Goal: Transaction & Acquisition: Download file/media

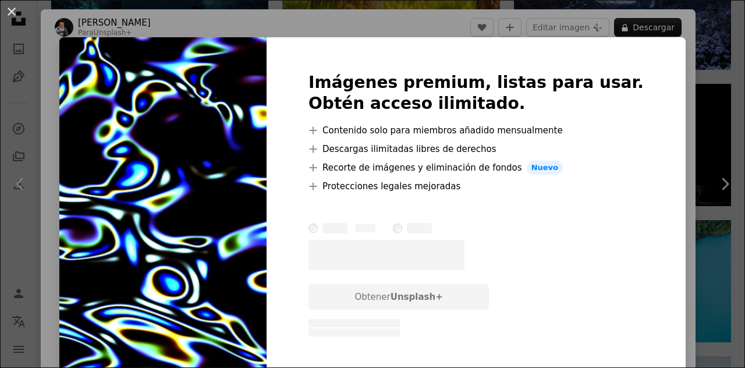
scroll to position [1124, 0]
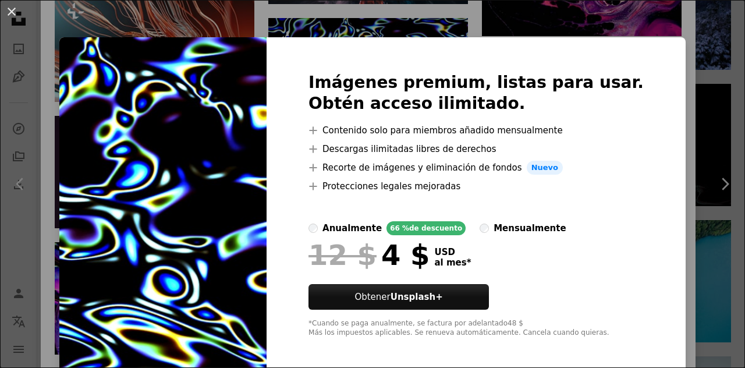
click at [663, 133] on div "An X shape Imágenes premium, listas para usar. Obtén acceso ilimitado. A plus s…" at bounding box center [372, 184] width 745 height 368
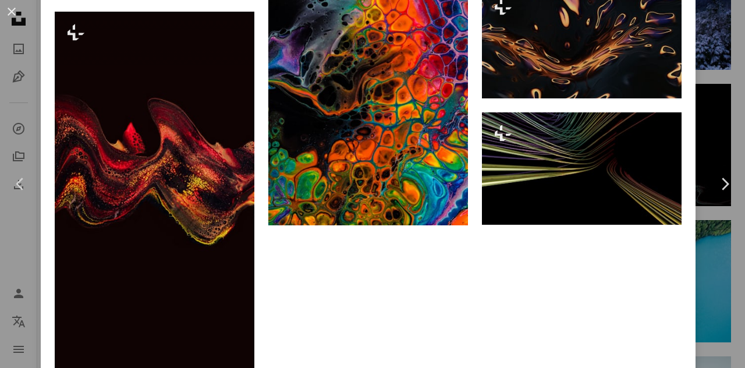
scroll to position [1775, 0]
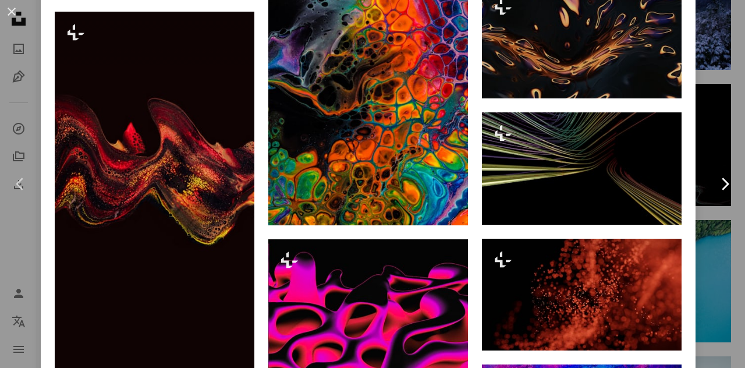
click at [704, 184] on link "Chevron right" at bounding box center [724, 184] width 41 height 112
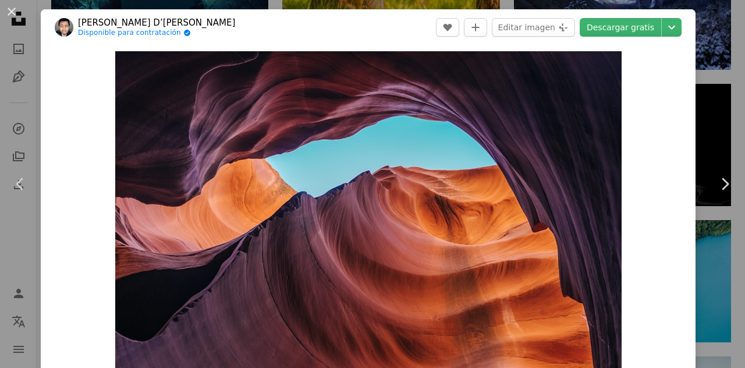
click at [702, 109] on div "An X shape Chevron left Chevron right [PERSON_NAME] D’[PERSON_NAME] Disponible …" at bounding box center [372, 184] width 745 height 368
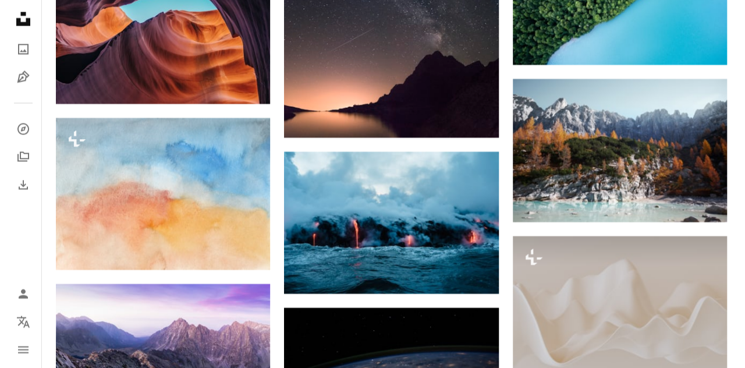
scroll to position [1116, 0]
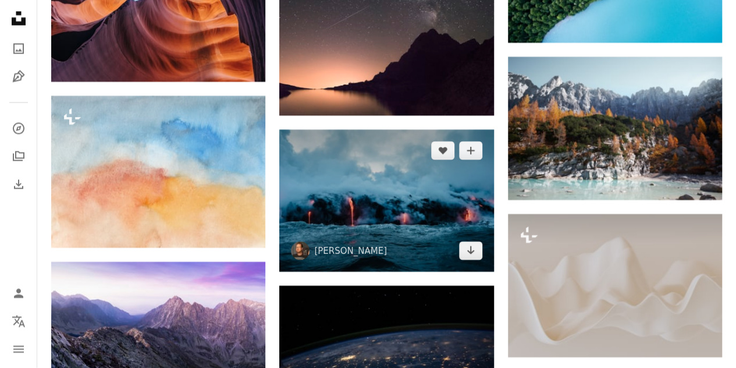
click at [440, 202] on img at bounding box center [386, 201] width 214 height 142
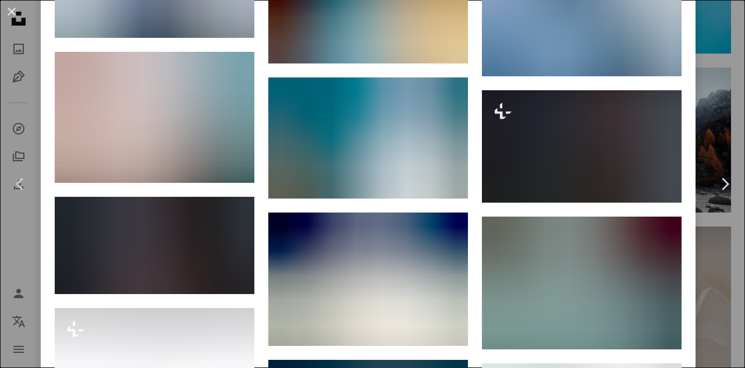
scroll to position [1209, 0]
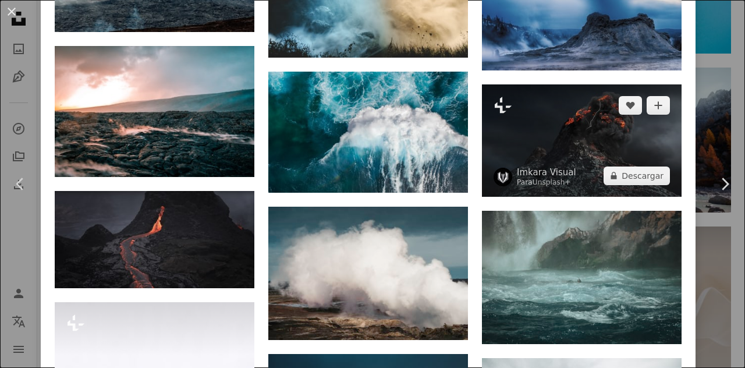
click at [597, 145] on img at bounding box center [582, 140] width 200 height 112
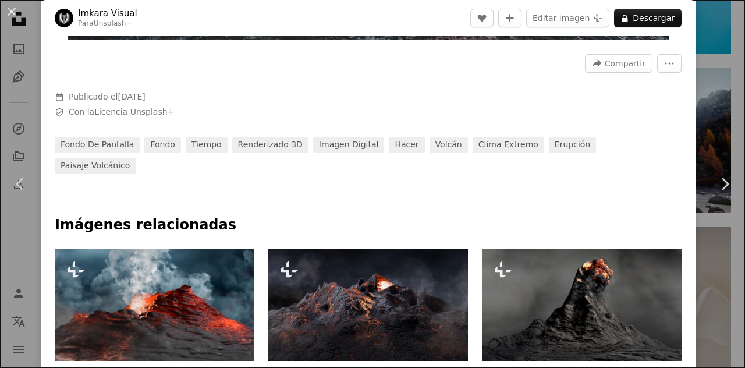
scroll to position [581, 0]
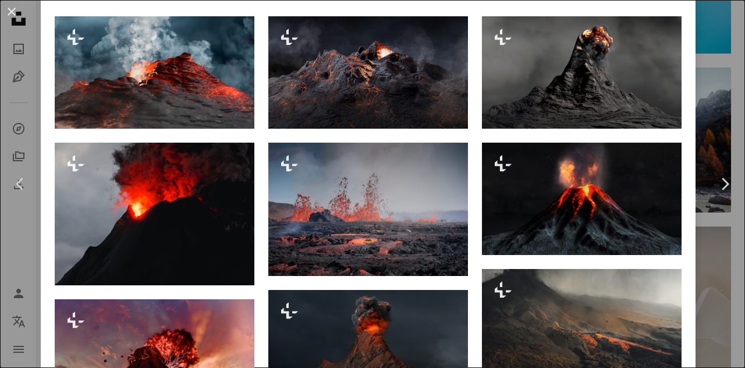
click at [708, 103] on div "An X shape Chevron left Chevron right Imkara Visual Para Unsplash+ A heart A pl…" at bounding box center [372, 184] width 745 height 368
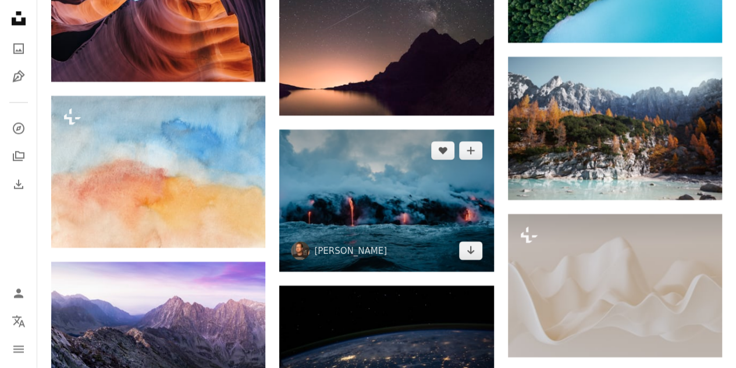
click at [397, 176] on img at bounding box center [386, 201] width 214 height 142
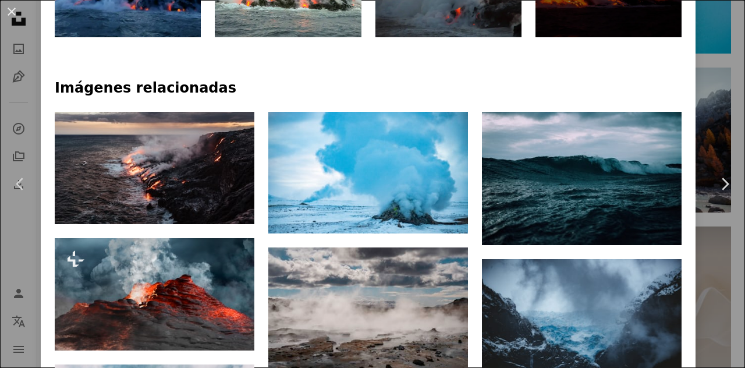
scroll to position [801, 0]
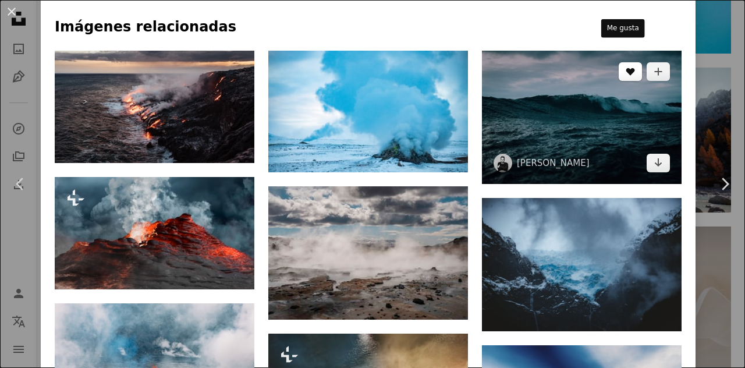
click at [626, 68] on icon "Me gusta" at bounding box center [630, 72] width 9 height 8
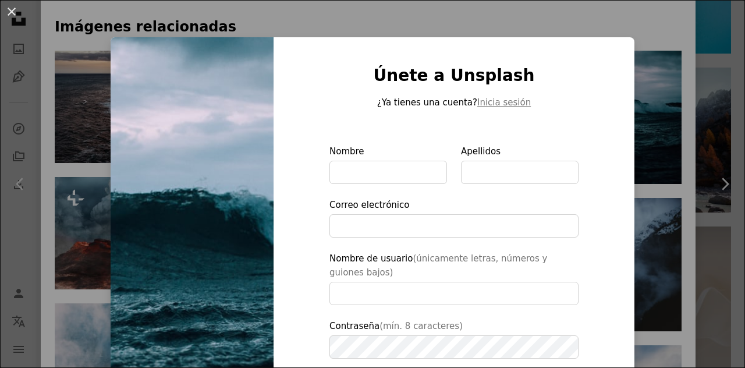
click at [633, 63] on div "An X shape Únete a Unsplash ¿Ya tienes una cuenta? Inicia sesión Nombre Apellid…" at bounding box center [372, 184] width 745 height 368
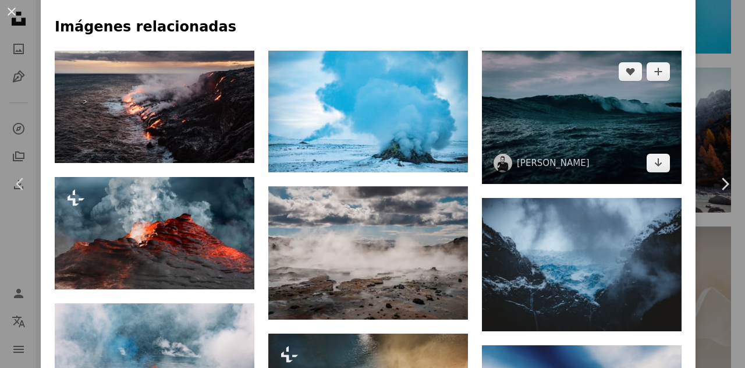
click at [601, 93] on img at bounding box center [582, 117] width 200 height 133
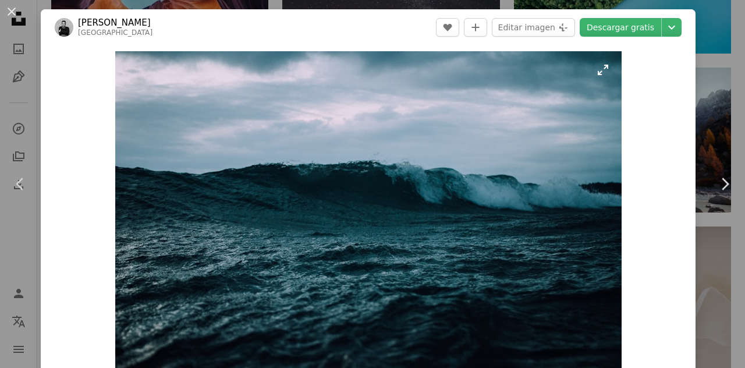
click at [524, 155] on img "Ampliar en esta imagen" at bounding box center [368, 220] width 506 height 338
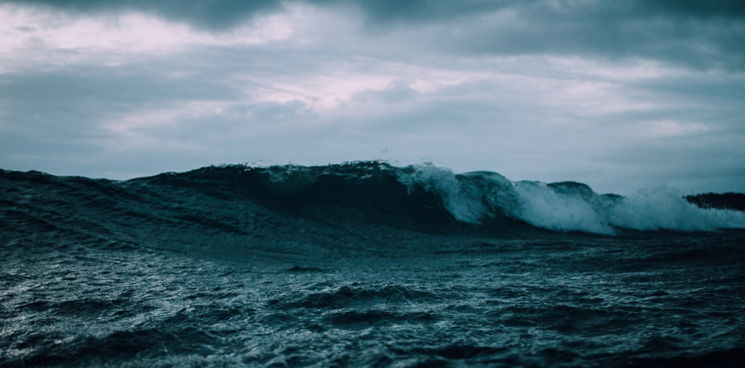
scroll to position [59, 0]
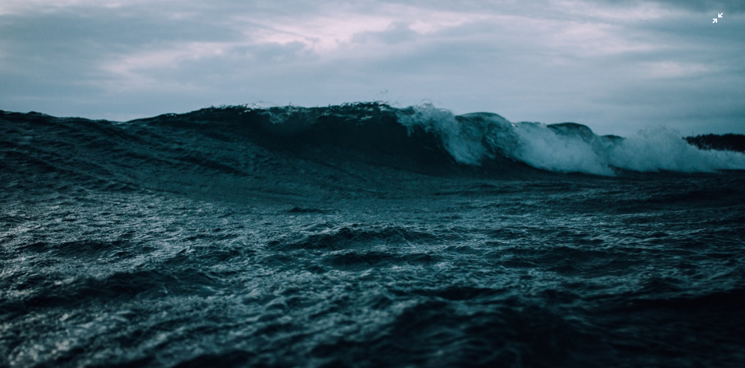
click at [524, 155] on img "Reducir el zoom en esta imagen" at bounding box center [372, 190] width 746 height 498
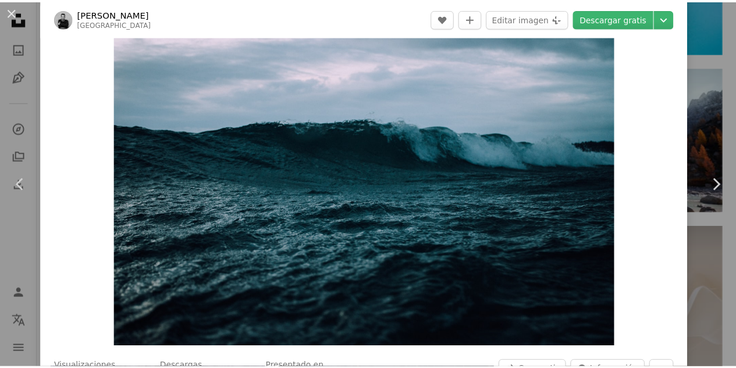
scroll to position [0, 0]
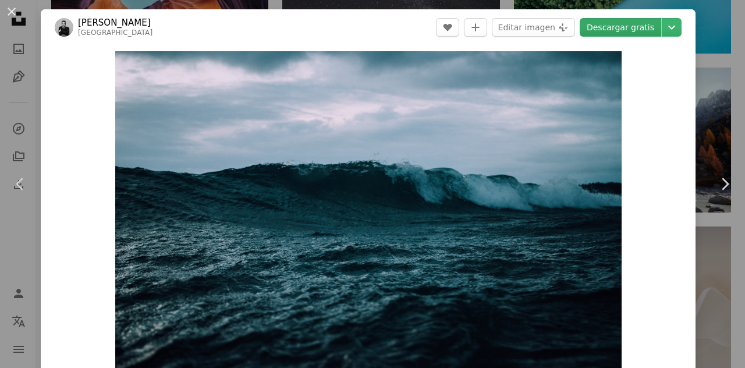
click at [610, 32] on link "Descargar gratis" at bounding box center [620, 27] width 81 height 19
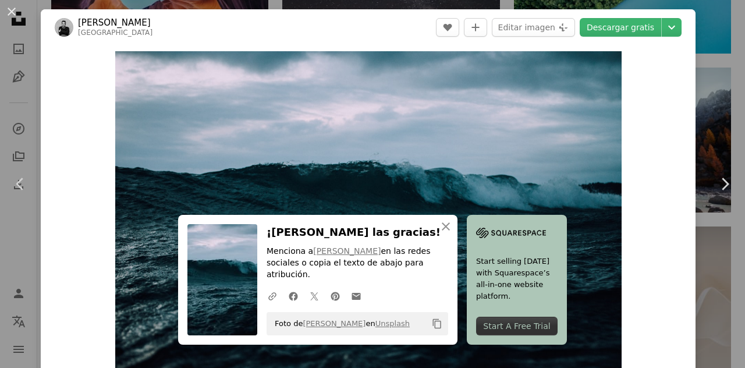
click at [693, 63] on div "An X shape Chevron left Chevron right [PERSON_NAME] timmarshall A heart A plus …" at bounding box center [372, 184] width 745 height 368
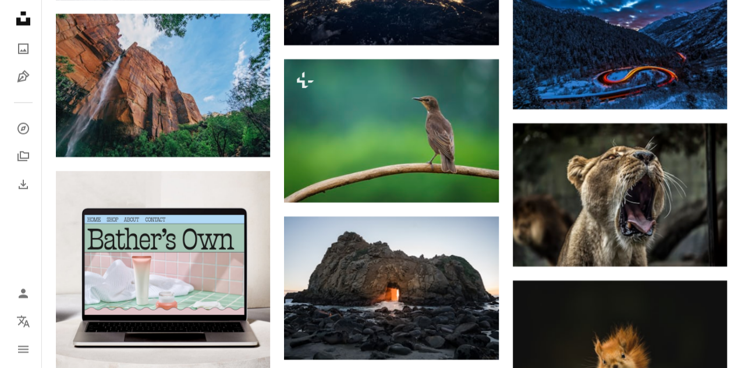
scroll to position [1505, 0]
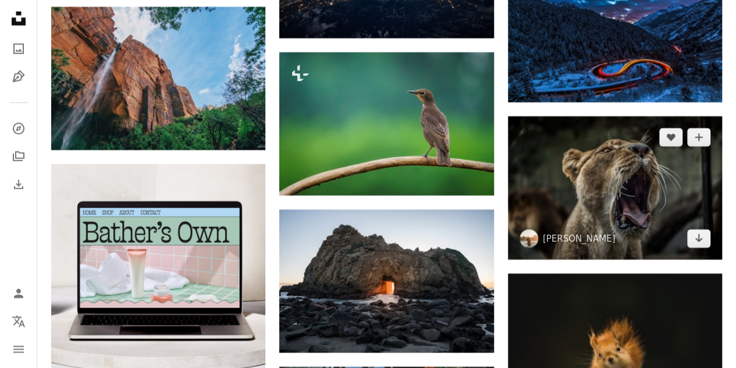
click at [623, 184] on img at bounding box center [615, 187] width 214 height 143
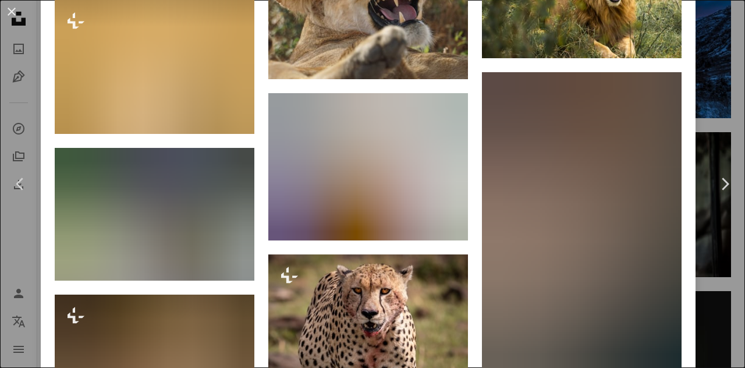
scroll to position [1677, 0]
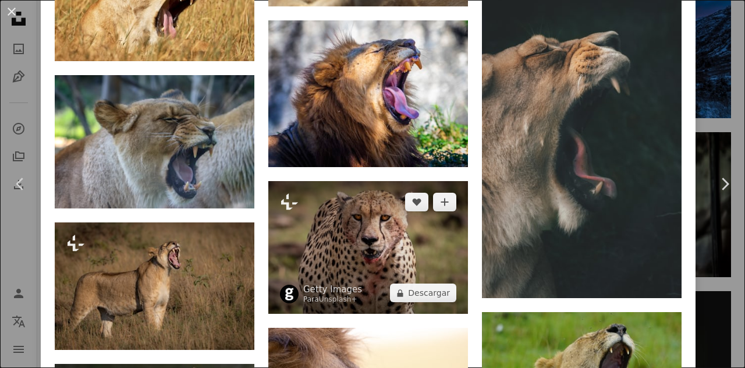
click at [412, 219] on img at bounding box center [368, 247] width 200 height 133
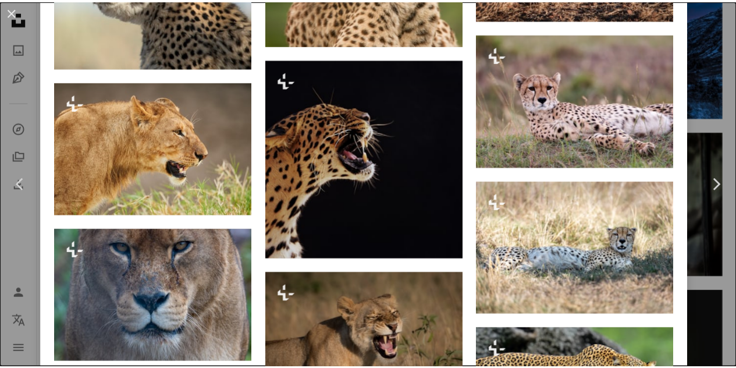
scroll to position [27, 0]
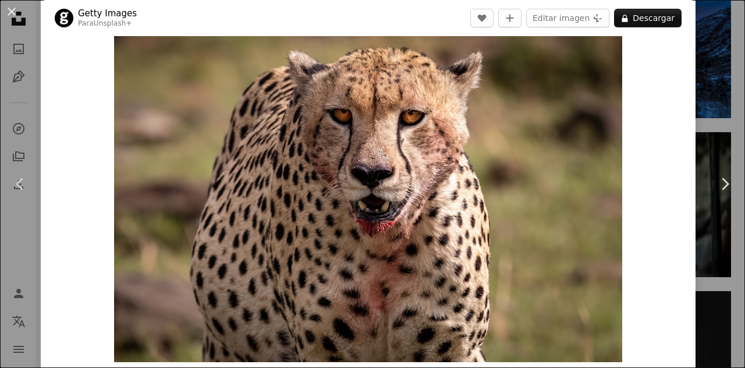
click at [690, 232] on div "An X shape Chevron left Chevron right Getty Images Para Unsplash+ A heart A plu…" at bounding box center [372, 184] width 745 height 368
